Goal: Task Accomplishment & Management: Use online tool/utility

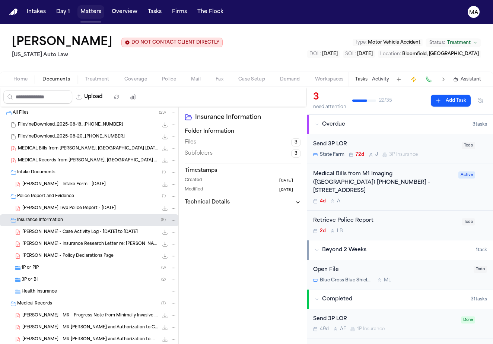
click at [77, 6] on button "Matters" at bounding box center [90, 11] width 27 height 13
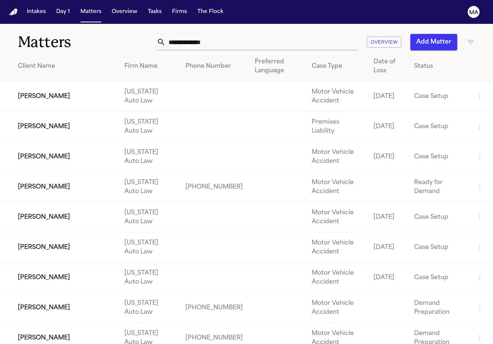
click at [474, 38] on icon "button" at bounding box center [470, 42] width 9 height 9
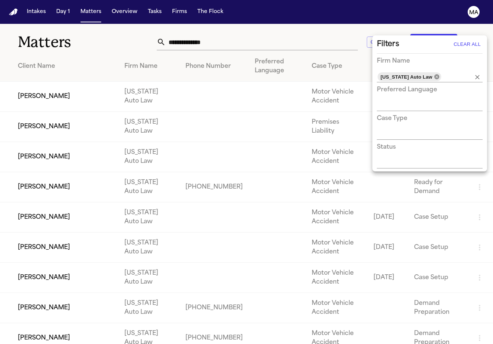
click at [434, 74] on icon at bounding box center [436, 76] width 5 height 5
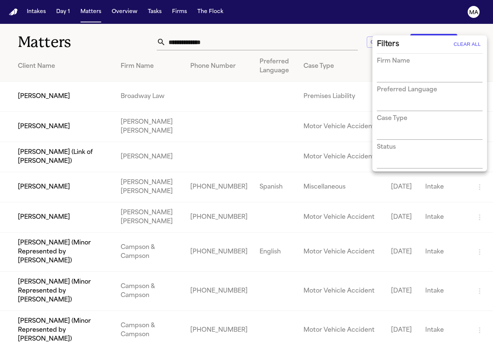
click at [149, 19] on div at bounding box center [246, 172] width 493 height 344
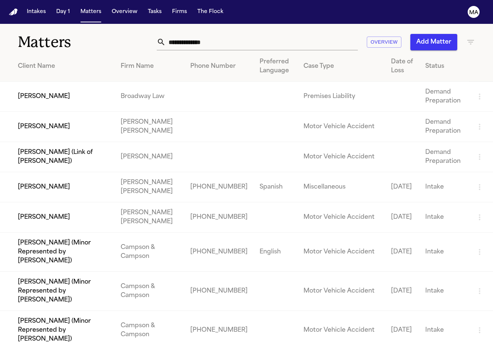
click at [50, 82] on td "[PERSON_NAME]" at bounding box center [57, 97] width 115 height 30
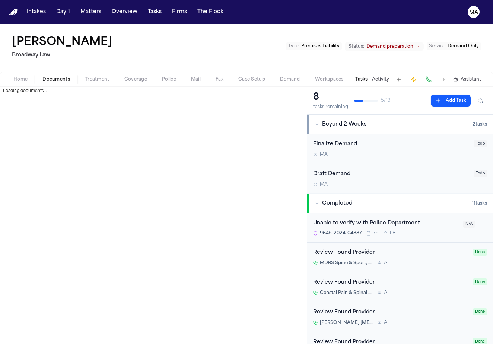
click at [42, 76] on span "Documents" at bounding box center [56, 79] width 28 height 6
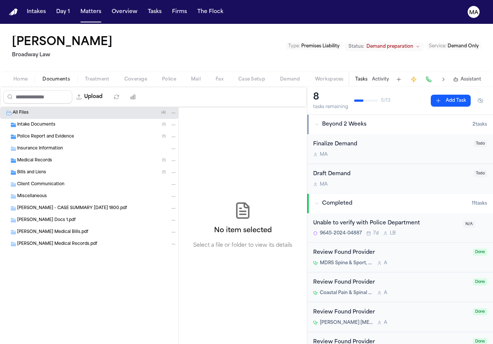
click at [280, 76] on span "Demand" at bounding box center [290, 79] width 20 height 6
select select "**********"
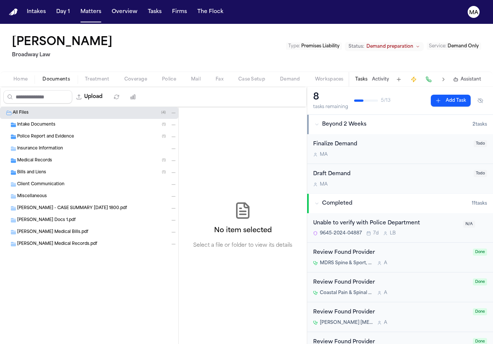
select select "**********"
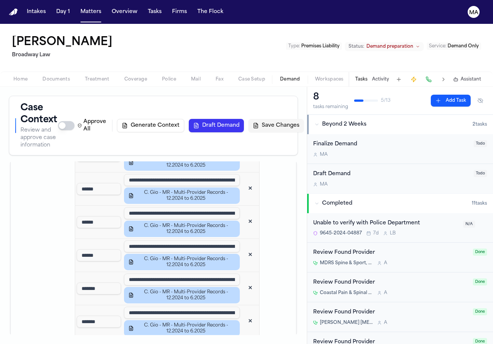
scroll to position [845, 0]
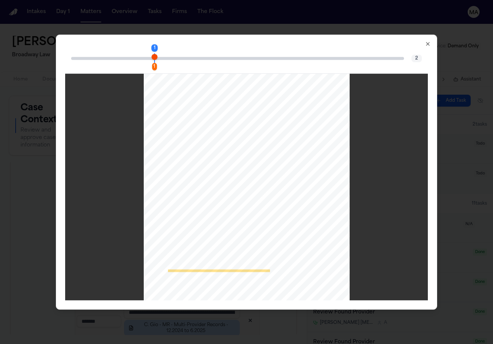
scroll to position [0, 0]
click at [426, 42] on icon "button" at bounding box center [427, 43] width 3 height 3
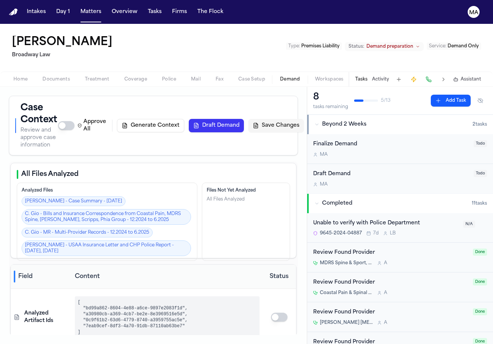
click at [237, 119] on button "Draft Demand" at bounding box center [216, 125] width 55 height 13
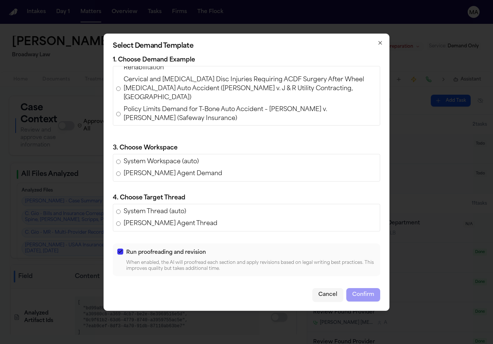
scroll to position [16, 0]
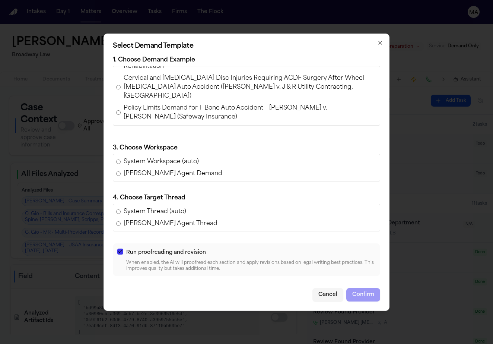
click at [209, 121] on span "Policy Limits Demand for T-Bone Auto Accident – Angelica Luna v. Noemi Andrade …" at bounding box center [250, 112] width 253 height 18
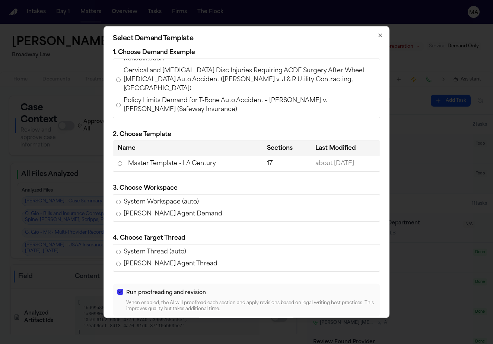
click at [193, 156] on td "Master Template - LA Century" at bounding box center [187, 163] width 149 height 15
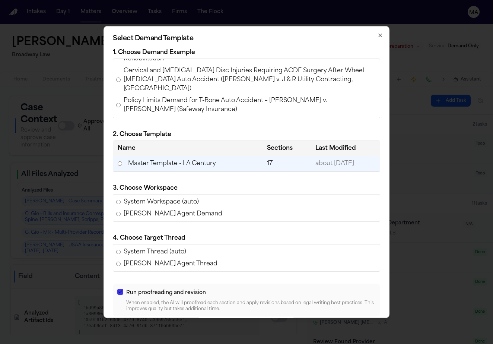
click at [346, 328] on button "Confirm" at bounding box center [363, 334] width 34 height 13
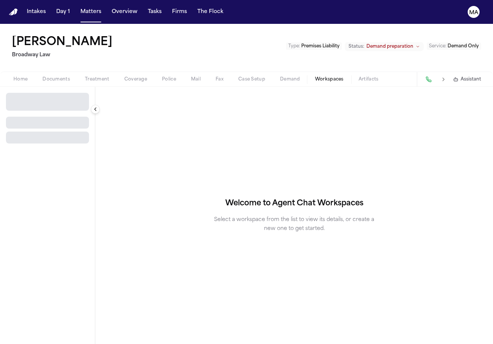
click at [315, 76] on span "Workspaces" at bounding box center [329, 79] width 29 height 6
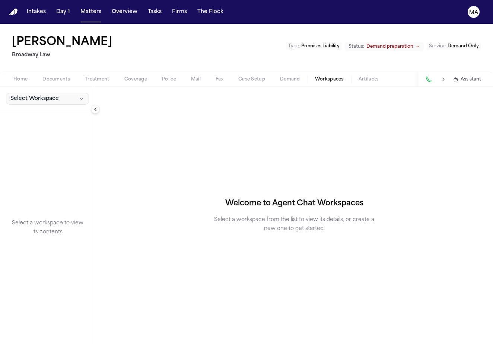
click at [31, 95] on span "Select Workspace" at bounding box center [34, 98] width 48 height 7
click at [23, 68] on div "Finch Agent Demand + Create New Workspace" at bounding box center [56, 76] width 111 height 32
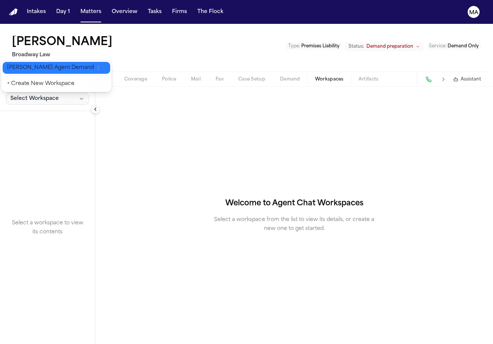
click at [25, 66] on span "[PERSON_NAME] Agent Demand" at bounding box center [50, 67] width 87 height 7
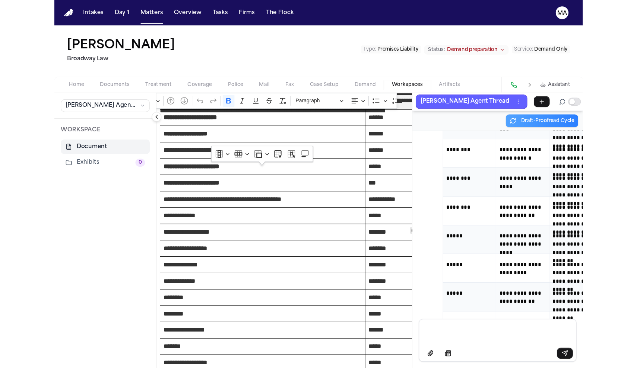
scroll to position [731, 13]
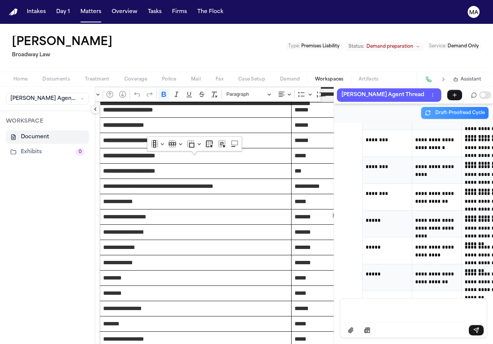
drag, startPoint x: 274, startPoint y: 160, endPoint x: 68, endPoint y: 149, distance: 206.5
click at [389, 90] on icon "Editor toolbar" at bounding box center [392, 93] width 7 height 7
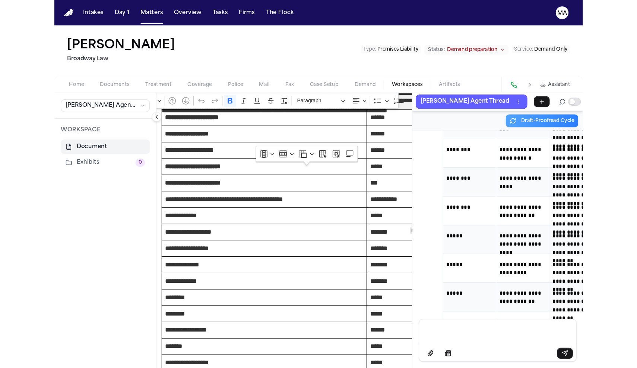
scroll to position [11724, 0]
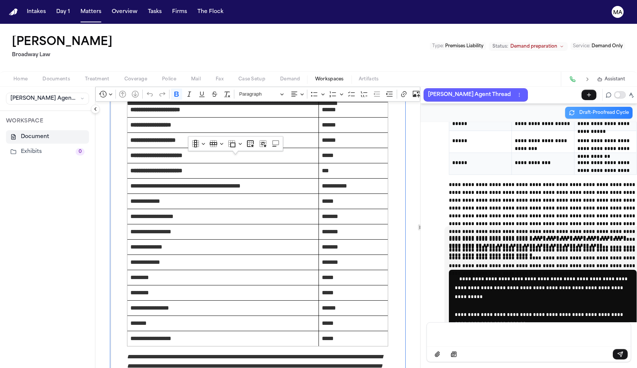
click at [468, 89] on button "Font Family" at bounding box center [476, 94] width 17 height 11
click at [265, 29] on div "Christopher Gio Broadway Law Type : Premises Liability Status: Demand preparati…" at bounding box center [318, 48] width 637 height 48
drag, startPoint x: 314, startPoint y: 158, endPoint x: 72, endPoint y: 152, distance: 242.4
click at [489, 90] on icon "Editor toolbar" at bounding box center [492, 93] width 7 height 7
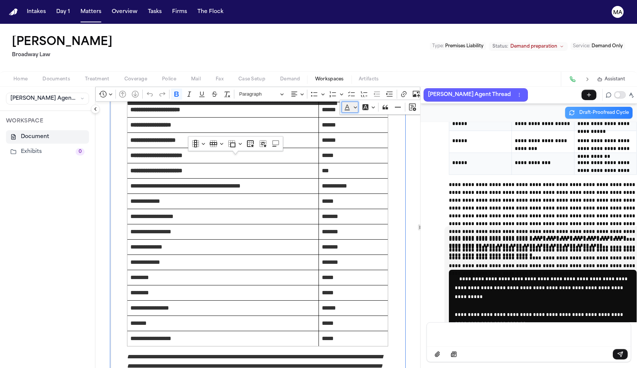
click at [341, 102] on button "Font Color" at bounding box center [349, 107] width 17 height 11
click at [388, 128] on button "White" at bounding box center [392, 132] width 9 height 9
drag, startPoint x: 306, startPoint y: 282, endPoint x: 172, endPoint y: 276, distance: 134.9
click at [489, 90] on icon "Editor toolbar" at bounding box center [492, 93] width 7 height 7
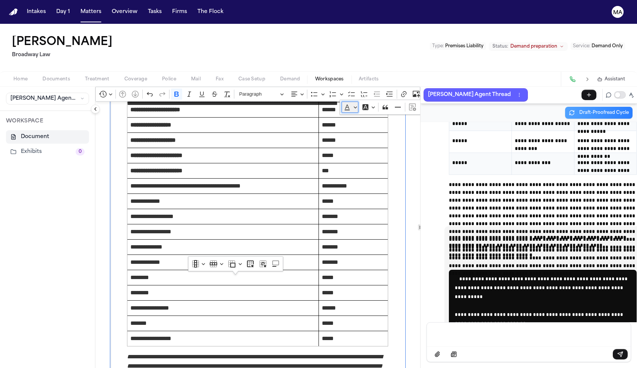
click at [341, 102] on button "Font Color" at bounding box center [349, 107] width 17 height 11
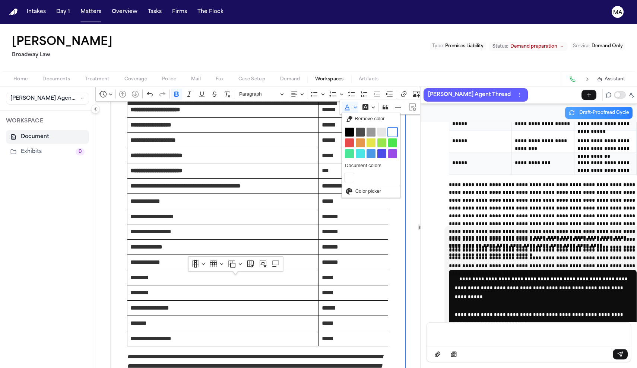
click at [388, 128] on button "White" at bounding box center [392, 132] width 9 height 9
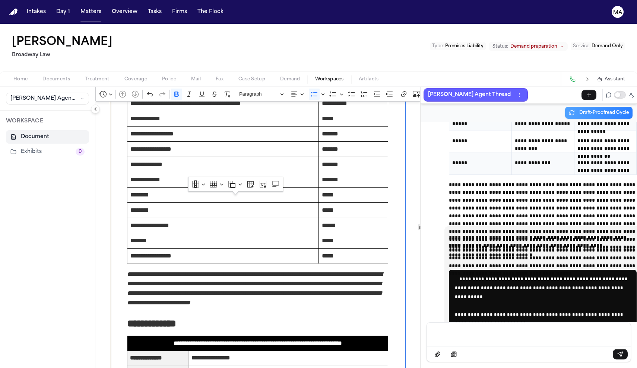
scroll to position [815, 0]
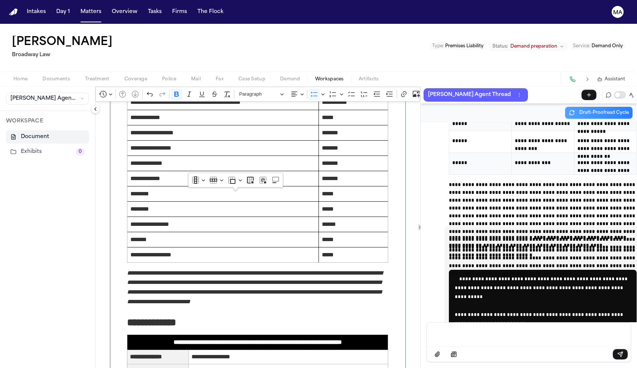
click at [461, 342] on div "Message input" at bounding box center [528, 334] width 195 height 22
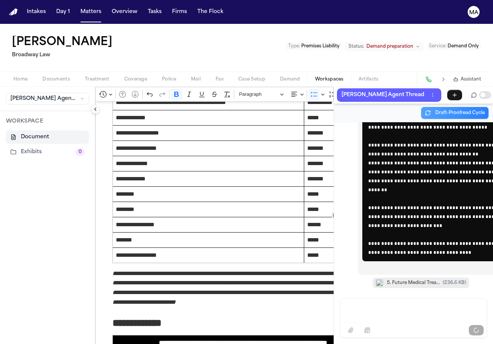
scroll to position [13593, 0]
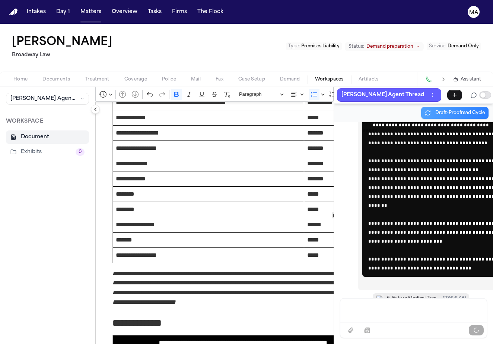
click at [334, 298] on div "**********" at bounding box center [413, 210] width 159 height 176
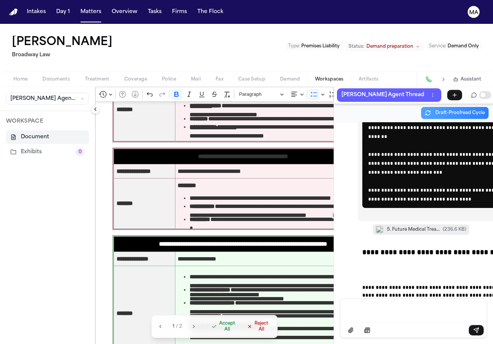
scroll to position [1420, 0]
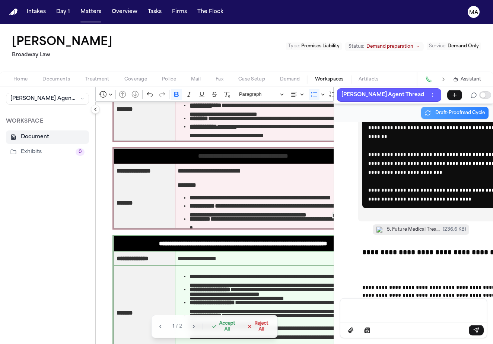
click at [219, 332] on span "Accept All" at bounding box center [227, 326] width 16 height 12
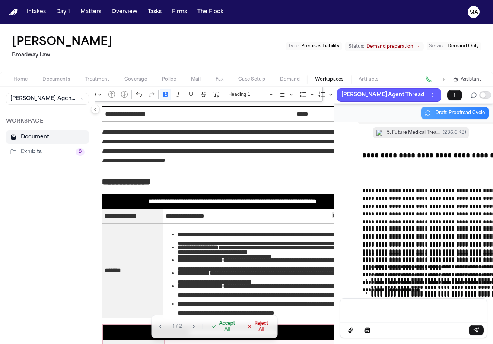
scroll to position [964, 11]
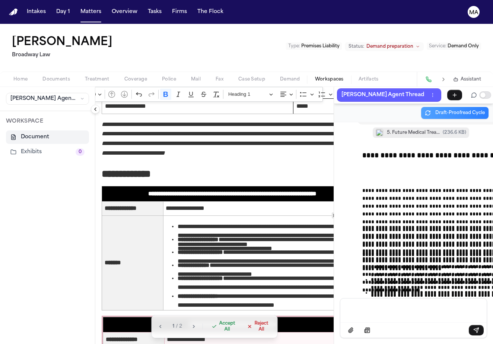
click at [207, 334] on button "Accept All" at bounding box center [223, 326] width 32 height 16
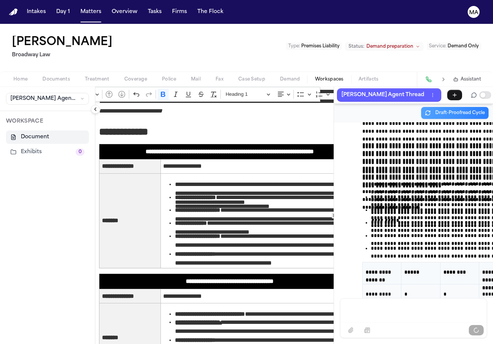
scroll to position [13846, 0]
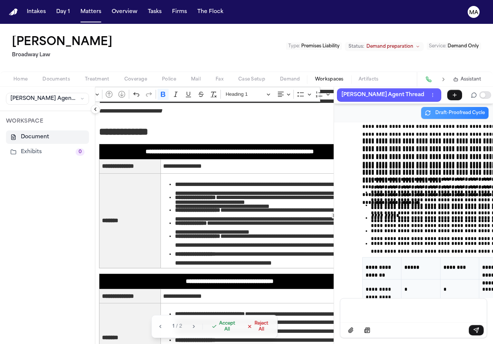
click at [219, 332] on span "Accept All" at bounding box center [227, 326] width 16 height 12
click at [378, 313] on p "Message input" at bounding box center [413, 309] width 128 height 7
click at [410, 316] on div "Message input" at bounding box center [413, 309] width 137 height 22
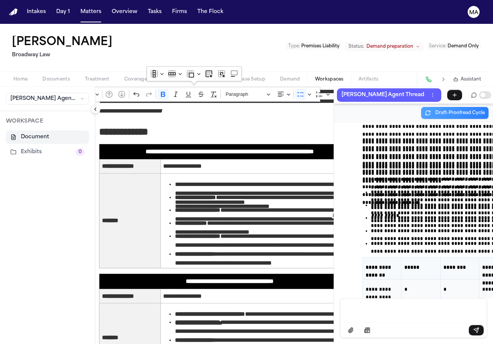
drag, startPoint x: 305, startPoint y: 170, endPoint x: 153, endPoint y: 170, distance: 152.2
click at [374, 311] on div "Message input" at bounding box center [413, 309] width 137 height 22
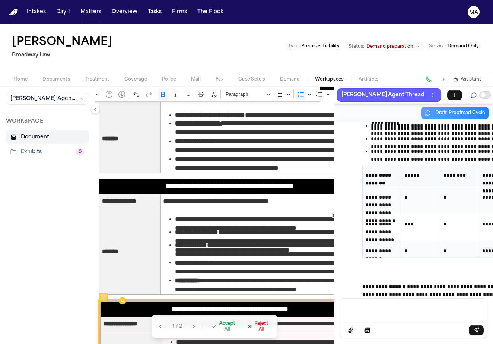
scroll to position [1207, 13]
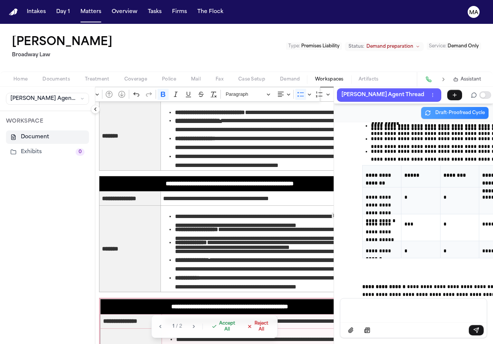
click at [219, 332] on span "Accept All" at bounding box center [227, 326] width 16 height 12
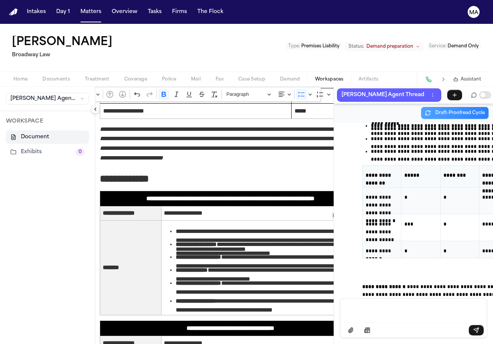
scroll to position [953, 13]
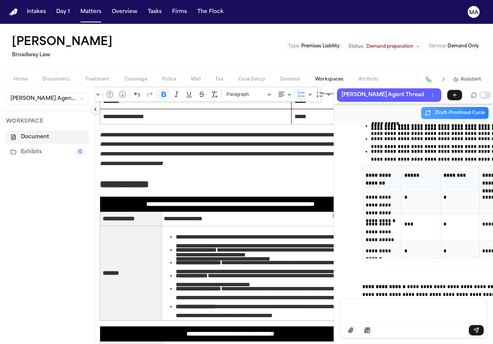
click at [356, 313] on p "Message input" at bounding box center [413, 309] width 128 height 7
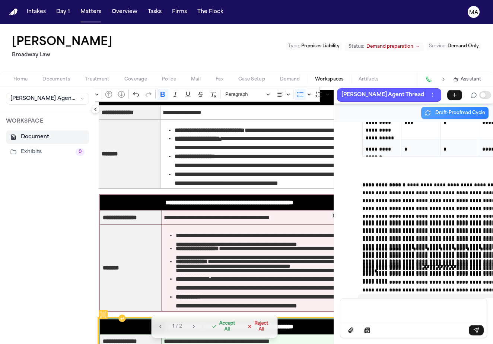
scroll to position [1190, 14]
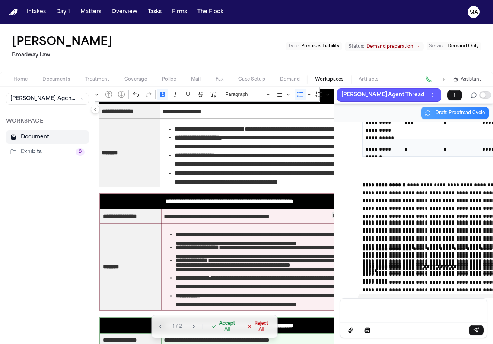
click at [219, 332] on span "Accept All" at bounding box center [227, 326] width 16 height 12
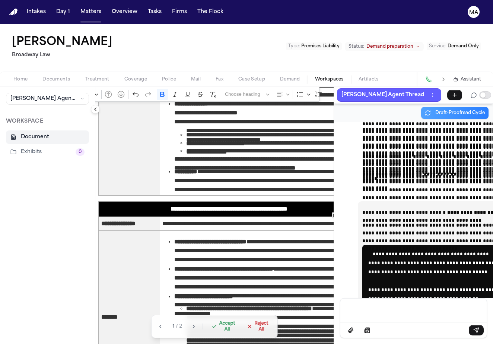
scroll to position [1503, 14]
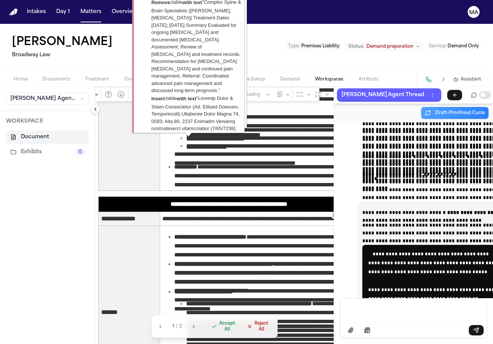
click at [219, 332] on span "Accept All" at bounding box center [227, 326] width 16 height 12
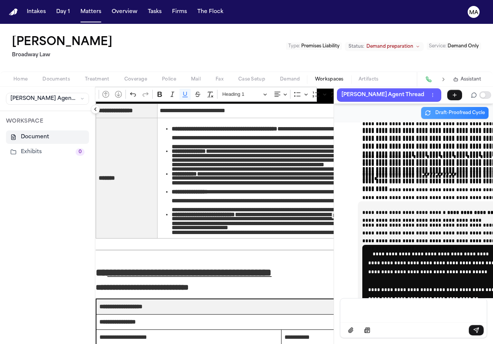
scroll to position [1820, 17]
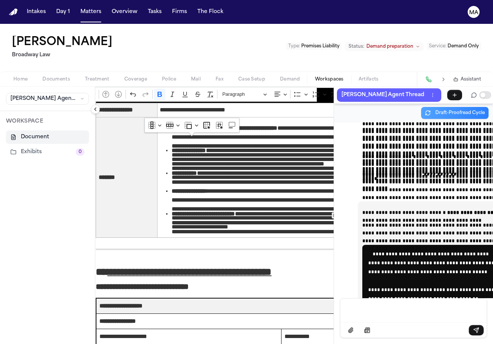
drag, startPoint x: 307, startPoint y: 220, endPoint x: 261, endPoint y: 220, distance: 45.8
click at [385, 90] on icon "Editor toolbar" at bounding box center [388, 93] width 7 height 7
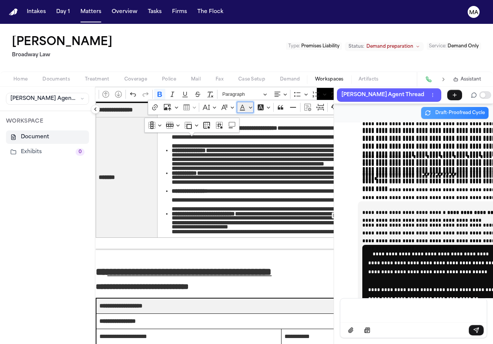
click at [237, 102] on button "Font Color" at bounding box center [245, 107] width 17 height 11
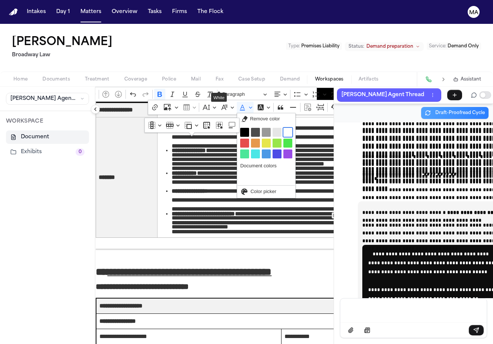
click at [283, 128] on button "White" at bounding box center [287, 132] width 9 height 9
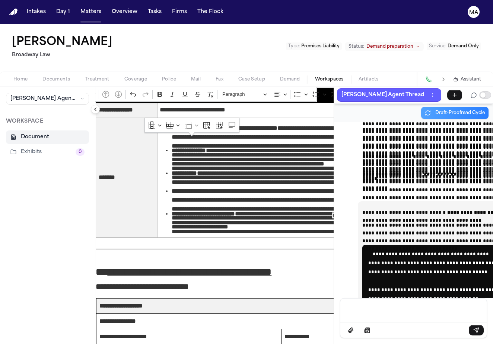
drag, startPoint x: 58, startPoint y: 140, endPoint x: 288, endPoint y: 143, distance: 230.4
drag, startPoint x: 314, startPoint y: 138, endPoint x: 159, endPoint y: 143, distance: 155.7
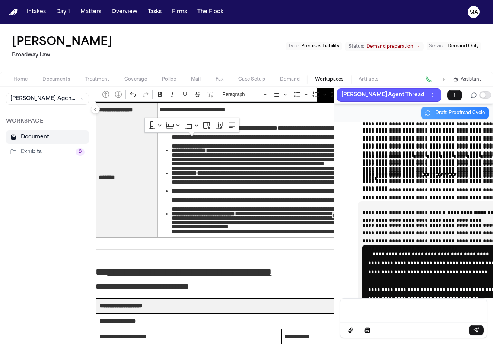
click at [385, 90] on icon "Editor toolbar" at bounding box center [388, 93] width 7 height 7
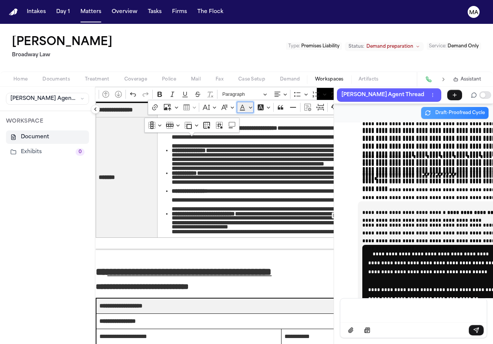
click at [237, 102] on button "Font Color" at bounding box center [245, 107] width 17 height 11
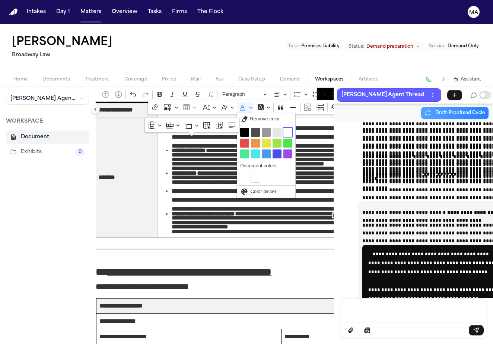
click at [283, 128] on button "White" at bounding box center [287, 132] width 9 height 9
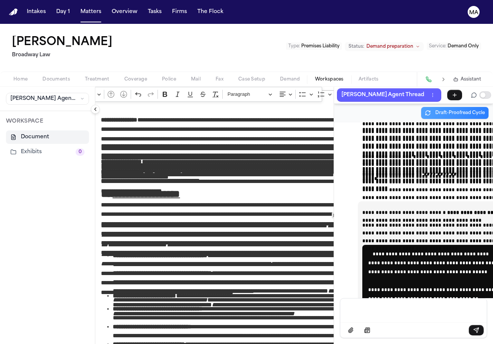
scroll to position [3031, 12]
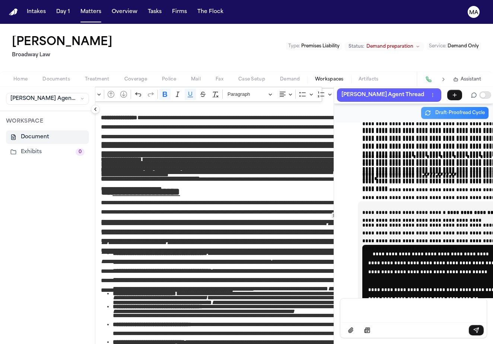
drag, startPoint x: 239, startPoint y: 200, endPoint x: 58, endPoint y: 120, distance: 198.2
click at [369, 319] on div "Message input" at bounding box center [413, 309] width 137 height 22
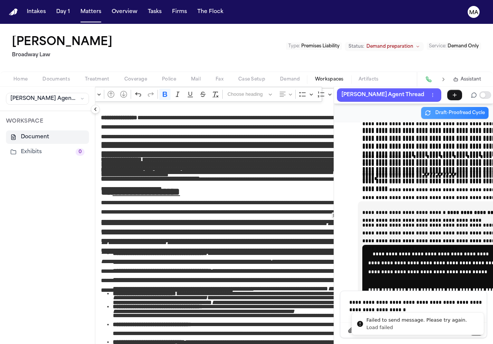
scroll to position [14151, 0]
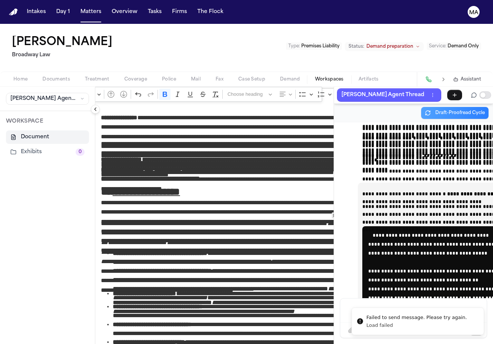
click at [345, 310] on div "Message input" at bounding box center [413, 309] width 137 height 22
click at [345, 316] on div "Message input" at bounding box center [413, 309] width 137 height 22
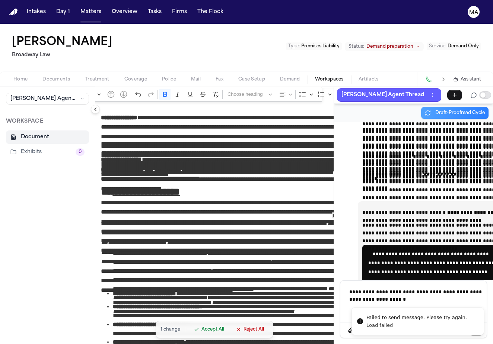
scroll to position [14135, 0]
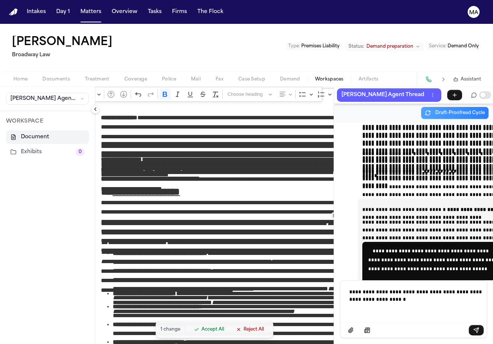
click at [201, 332] on span "Accept All" at bounding box center [212, 329] width 23 height 6
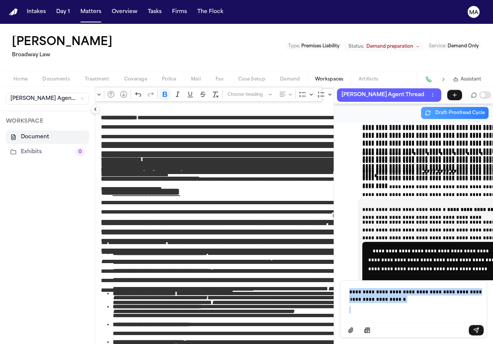
drag, startPoint x: 341, startPoint y: 320, endPoint x: 318, endPoint y: 306, distance: 27.2
click at [334, 306] on div "**********" at bounding box center [413, 232] width 159 height 221
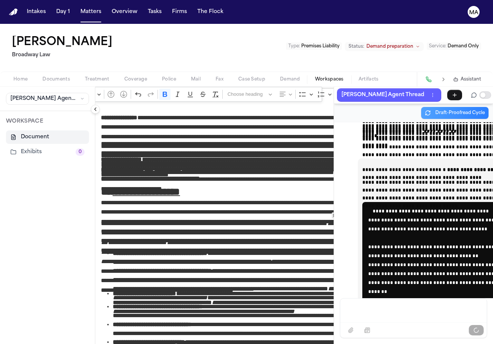
scroll to position [14199, 0]
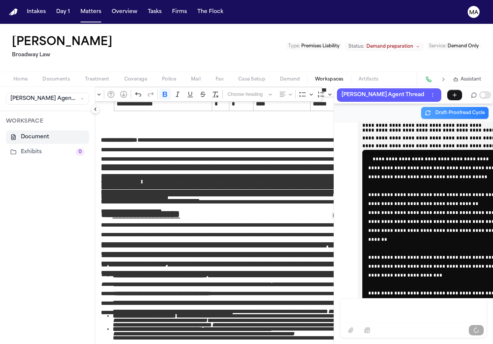
scroll to position [14232, 0]
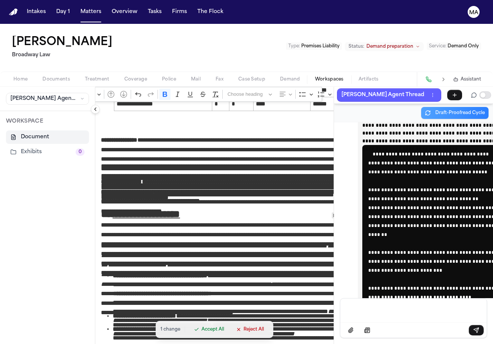
click at [201, 332] on span "Accept All" at bounding box center [212, 329] width 23 height 6
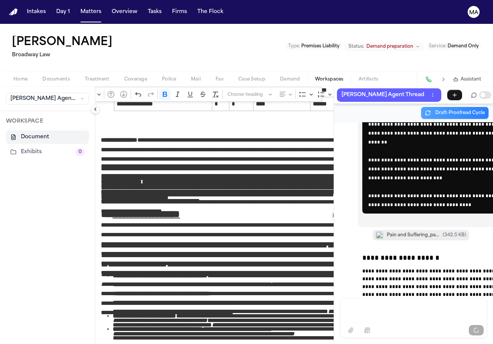
scroll to position [14329, 0]
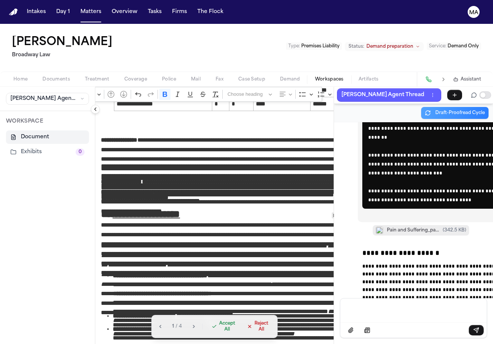
click at [219, 332] on span "Accept All" at bounding box center [227, 326] width 16 height 12
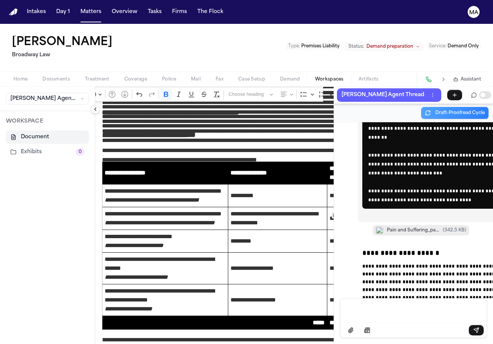
scroll to position [2265, 10]
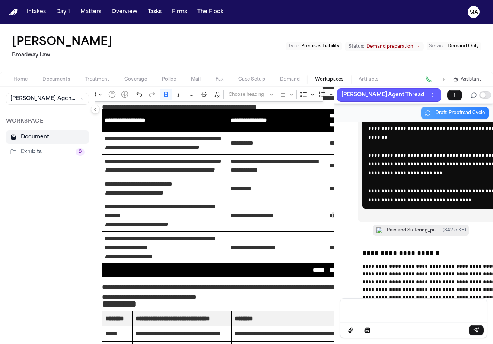
click at [345, 320] on div "Message input" at bounding box center [413, 309] width 137 height 22
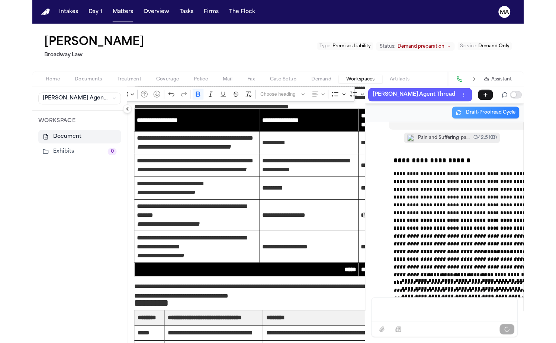
scroll to position [14426, 0]
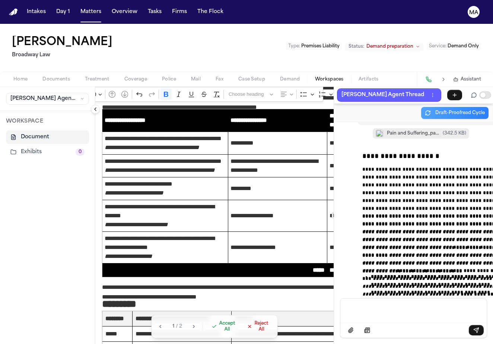
click at [219, 332] on span "Accept All" at bounding box center [227, 326] width 16 height 12
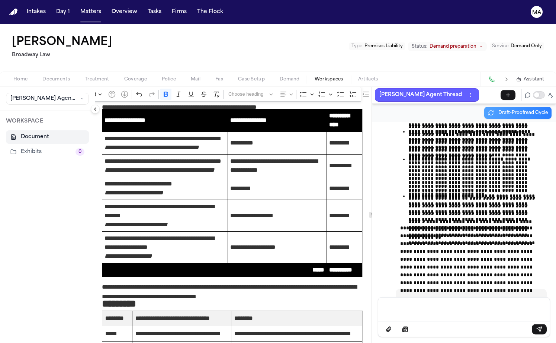
scroll to position [2265, 0]
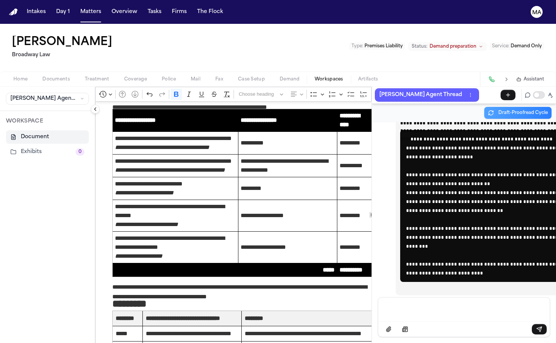
click at [372, 87] on div "[PERSON_NAME] Agent Thread" at bounding box center [464, 95] width 184 height 16
click at [375, 88] on button "[PERSON_NAME] Agent Thread" at bounding box center [427, 94] width 104 height 13
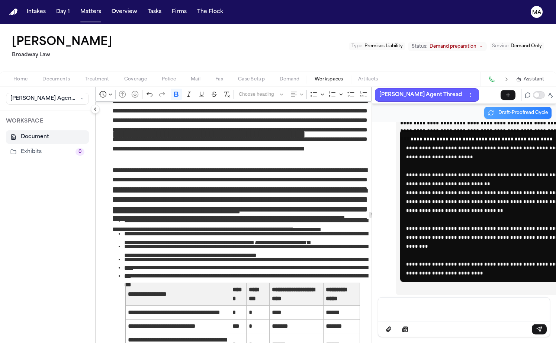
scroll to position [2803, 0]
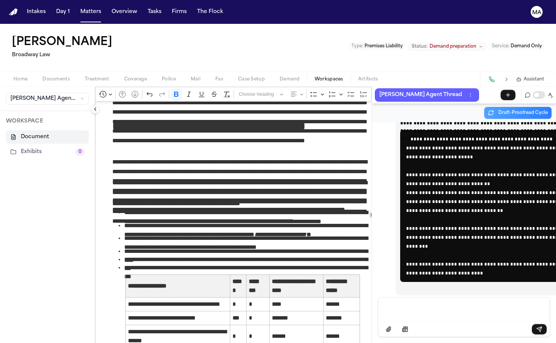
click at [388, 312] on p "Message input" at bounding box center [464, 308] width 154 height 7
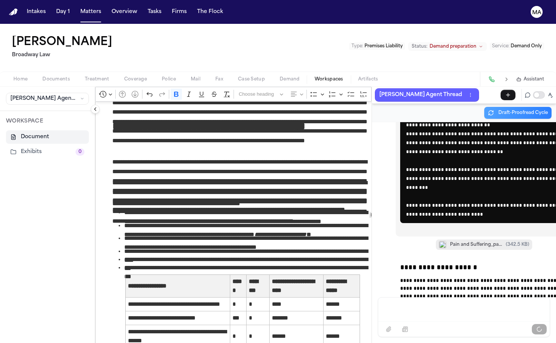
scroll to position [13348, 0]
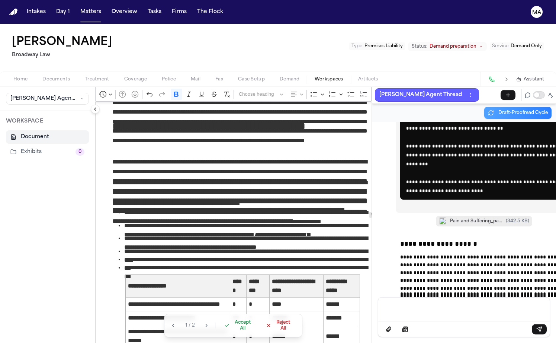
click at [232, 331] on span "Accept All" at bounding box center [243, 325] width 22 height 12
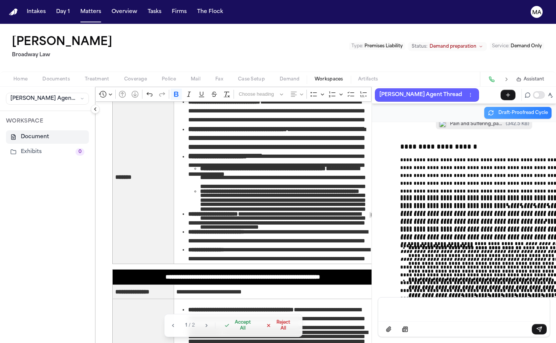
scroll to position [1660, 0]
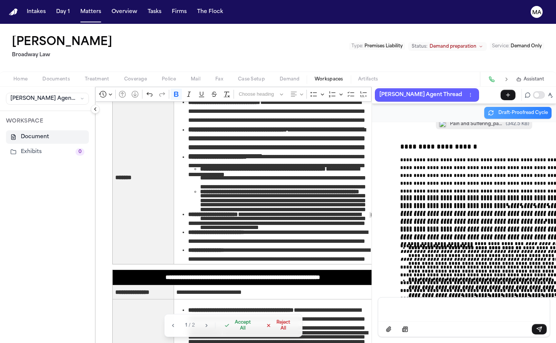
click at [232, 331] on span "Accept All" at bounding box center [243, 325] width 22 height 12
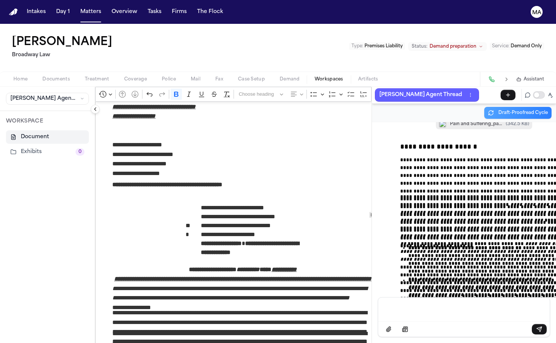
scroll to position [92, 0]
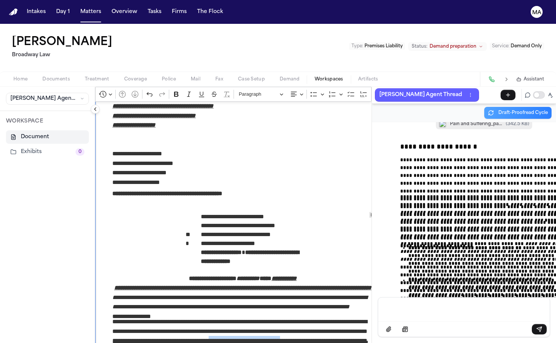
drag, startPoint x: 237, startPoint y: 166, endPoint x: 287, endPoint y: 166, distance: 49.5
click at [287, 317] on p "**********" at bounding box center [242, 327] width 261 height 21
click at [164, 317] on p "**********" at bounding box center [242, 327] width 261 height 21
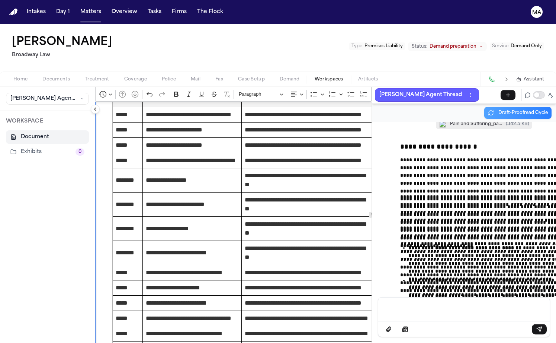
scroll to position [2599, 0]
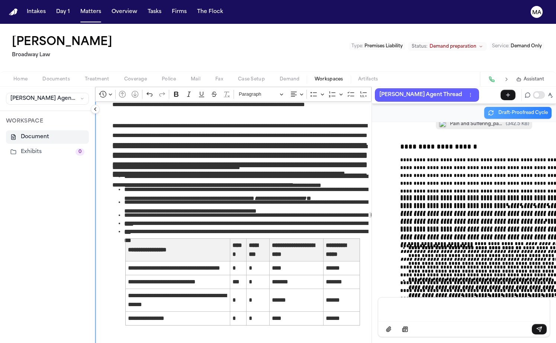
scroll to position [2855, 0]
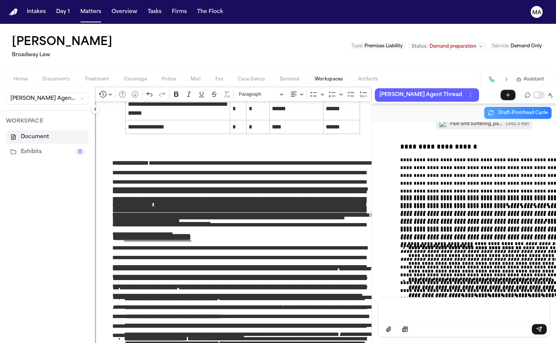
scroll to position [3063, 0]
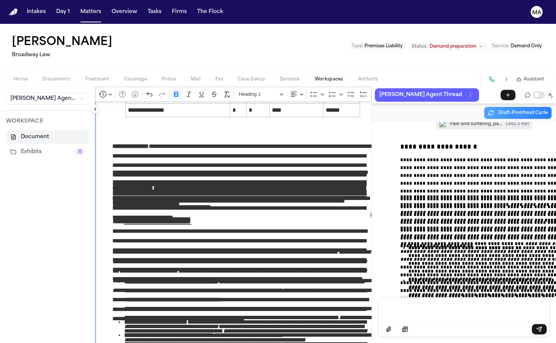
drag, startPoint x: 74, startPoint y: 153, endPoint x: 293, endPoint y: 299, distance: 263.3
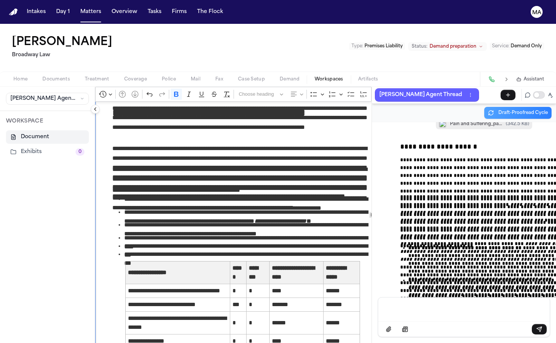
scroll to position [2832, 0]
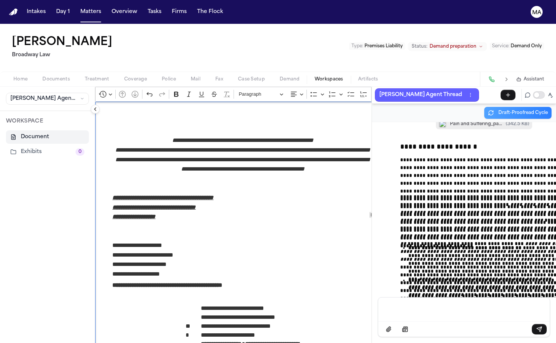
scroll to position [0, 0]
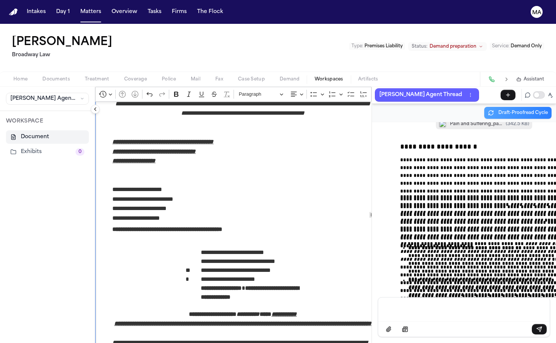
scroll to position [104, 0]
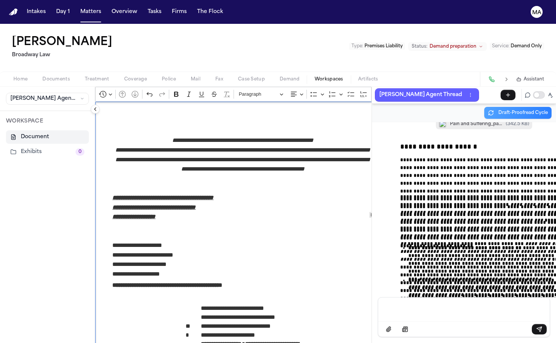
scroll to position [0, 0]
click at [433, 90] on icon "Editor toolbar" at bounding box center [436, 93] width 7 height 7
click at [423, 108] on icon "Dropdown toolbar" at bounding box center [424, 109] width 2 height 3
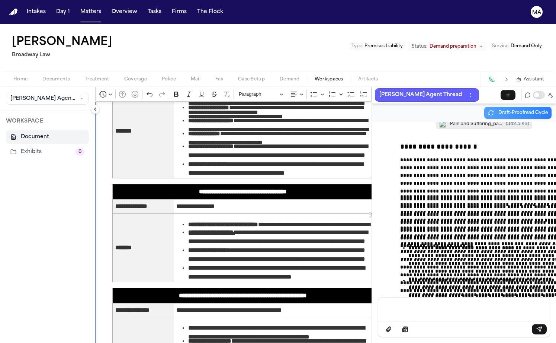
scroll to position [1250, 0]
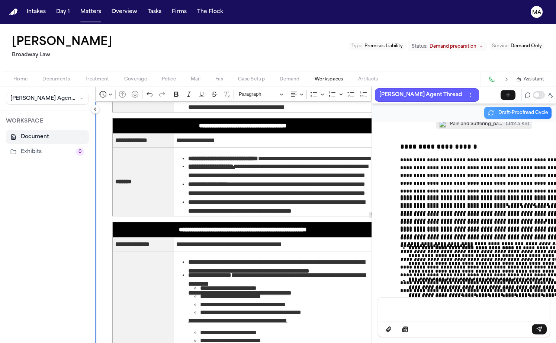
click at [77, 8] on button "Matters" at bounding box center [90, 11] width 27 height 13
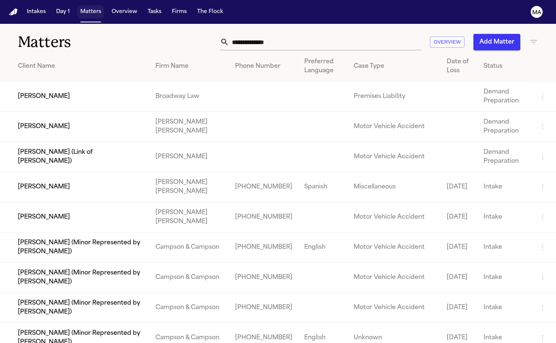
click at [77, 8] on button "Matters" at bounding box center [90, 11] width 27 height 13
click at [77, 7] on button "Matters" at bounding box center [90, 11] width 27 height 13
click at [71, 112] on td "[PERSON_NAME]" at bounding box center [75, 127] width 150 height 30
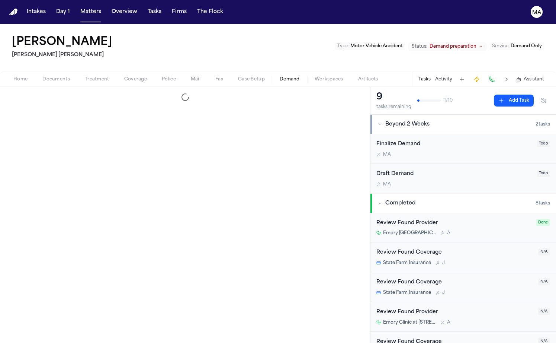
click at [280, 76] on span "Demand" at bounding box center [290, 79] width 20 height 6
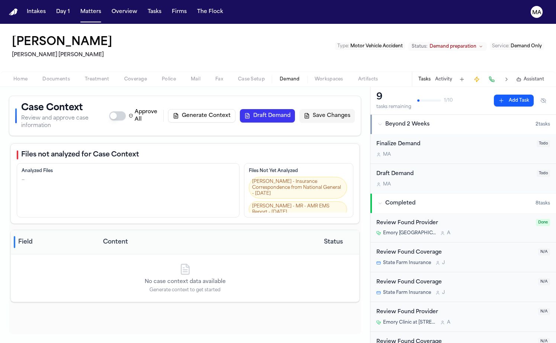
click at [236, 109] on button "Generate Context" at bounding box center [201, 115] width 67 height 13
click at [77, 10] on button "Matters" at bounding box center [90, 11] width 27 height 13
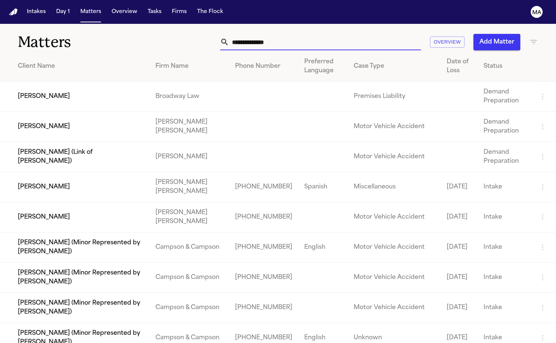
click at [371, 34] on input "text" at bounding box center [325, 42] width 192 height 16
